Goal: Information Seeking & Learning: Learn about a topic

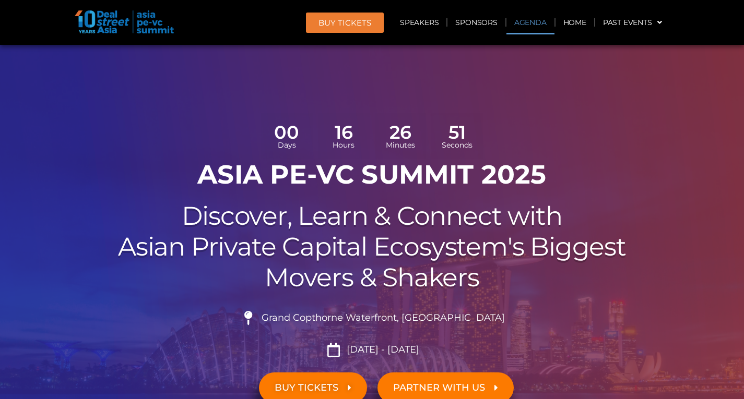
click at [528, 22] on link "Agenda" at bounding box center [531, 22] width 48 height 24
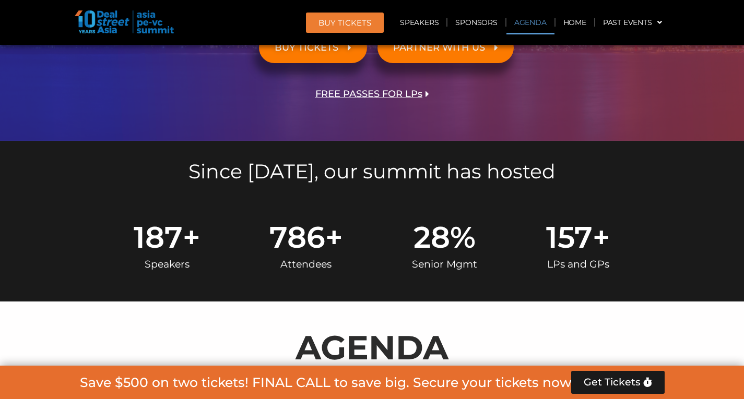
scroll to position [602, 0]
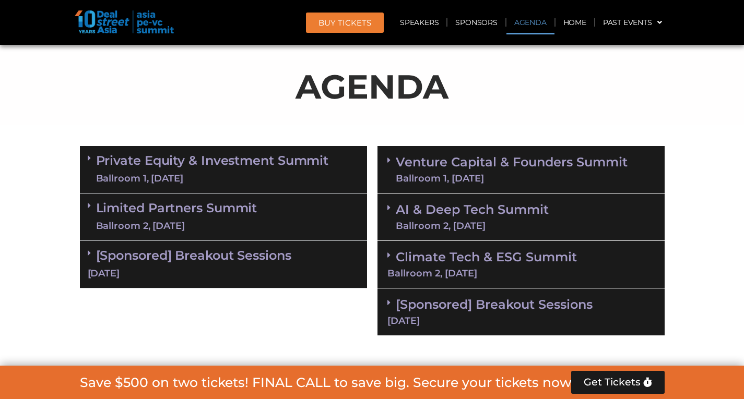
click at [208, 162] on link "Private Equity & Investment Summit Ballroom 1, [DATE]" at bounding box center [212, 169] width 233 height 31
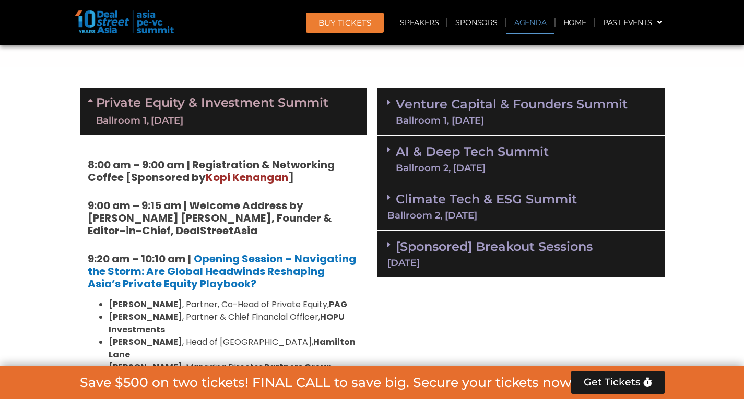
scroll to position [497, 0]
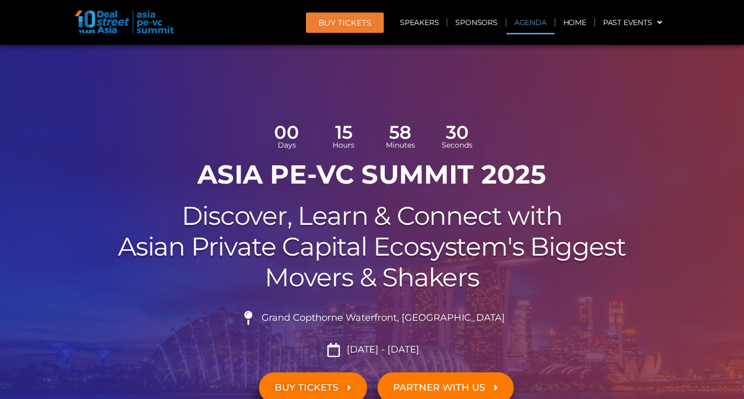
click at [527, 18] on link "Agenda" at bounding box center [531, 22] width 48 height 24
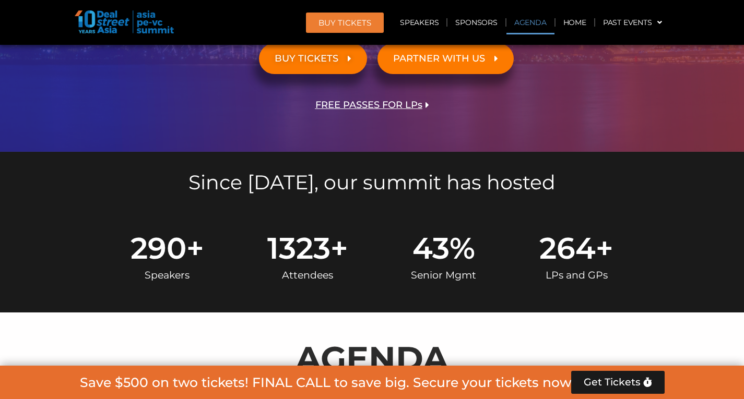
scroll to position [602, 0]
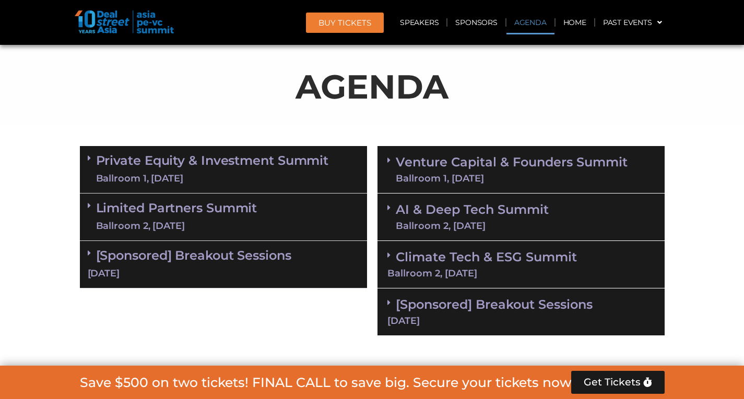
click at [482, 160] on link "Venture Capital & Founders​ Summit Ballroom 1, 11 Sept" at bounding box center [512, 169] width 232 height 27
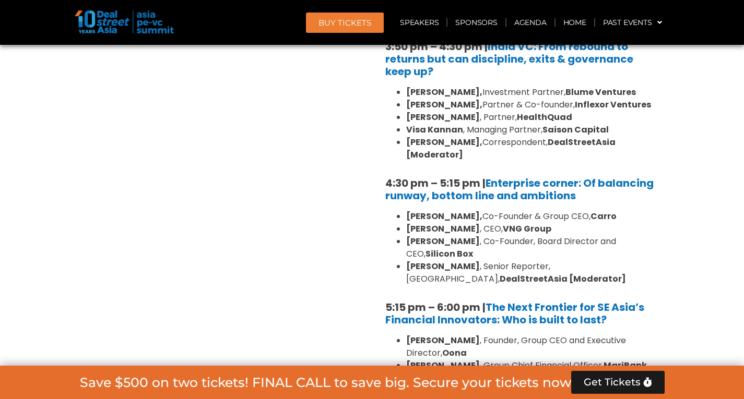
scroll to position [1907, 0]
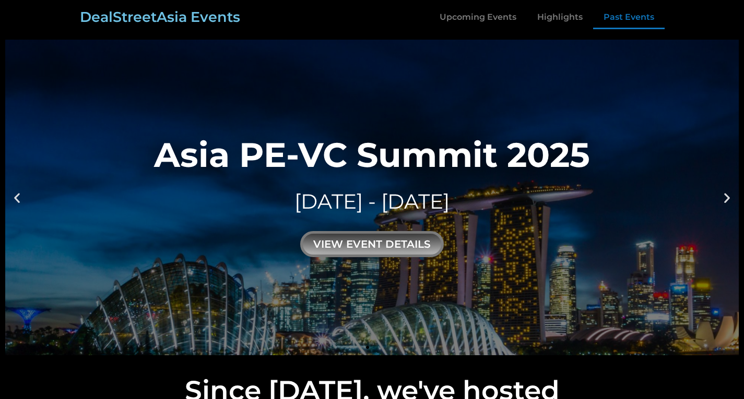
click at [629, 15] on link "Past Events" at bounding box center [629, 17] width 72 height 24
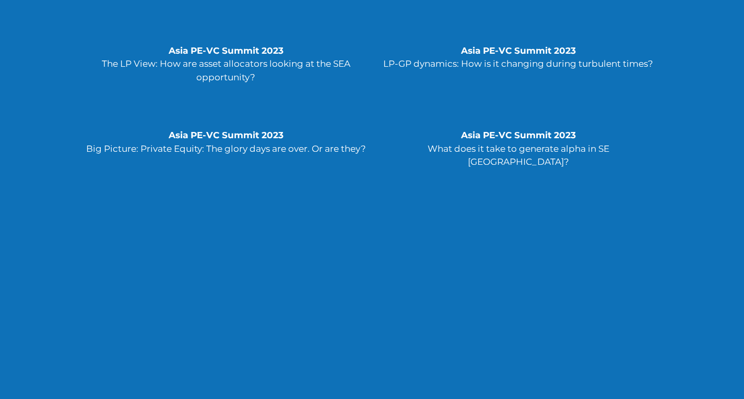
scroll to position [3653, 0]
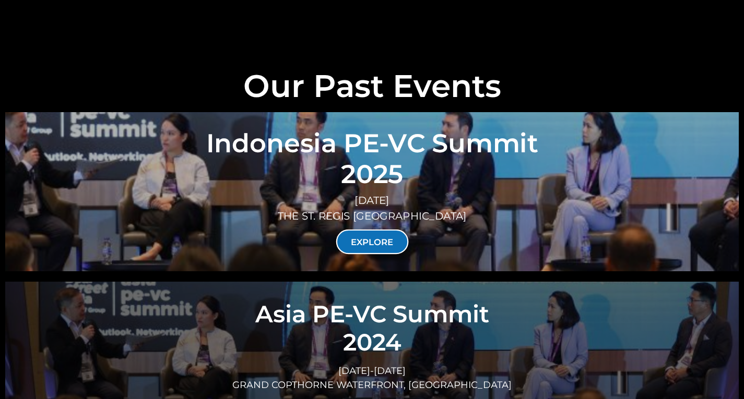
click at [376, 230] on link "EXPLORE" at bounding box center [372, 242] width 73 height 25
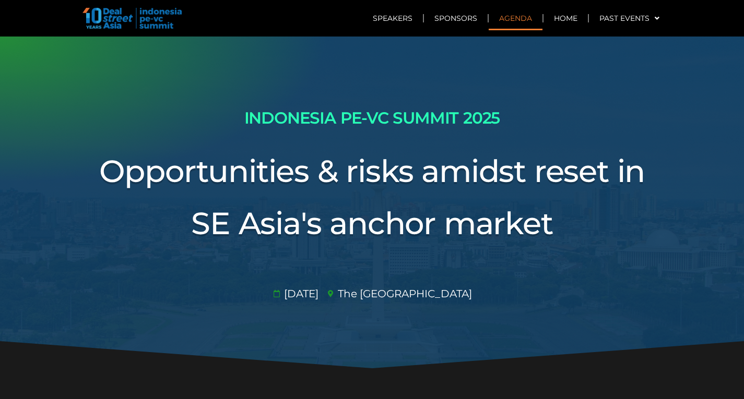
click at [505, 16] on link "Agenda" at bounding box center [516, 18] width 54 height 24
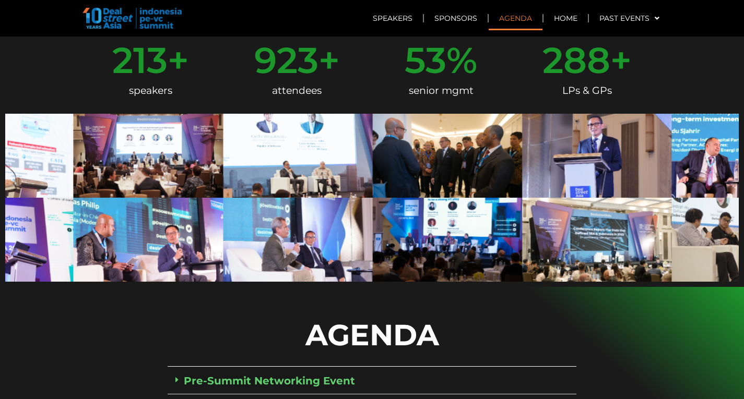
scroll to position [714, 0]
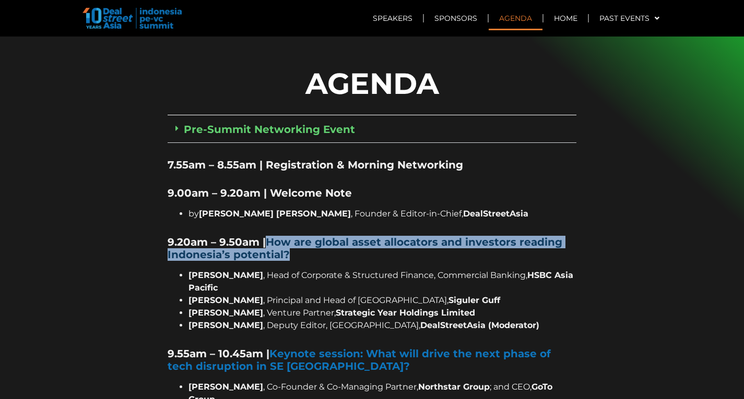
drag, startPoint x: 290, startPoint y: 228, endPoint x: 270, endPoint y: 217, distance: 22.7
click at [270, 236] on h5 "9.20am – 9.50am | How are global asset allocators and investors reading Indones…" at bounding box center [372, 248] width 409 height 25
copy strong "How are global asset allocators and investors reading Indonesia’s potential?"
